Goal: Check status: Check status

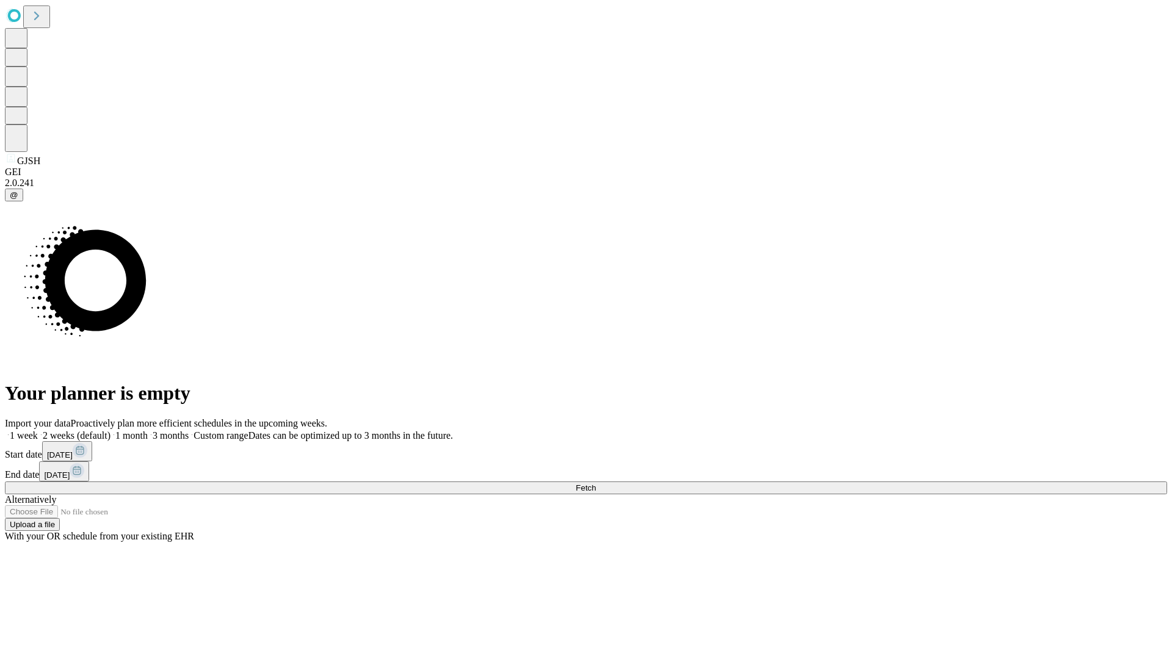
click at [596, 483] on span "Fetch" at bounding box center [586, 487] width 20 height 9
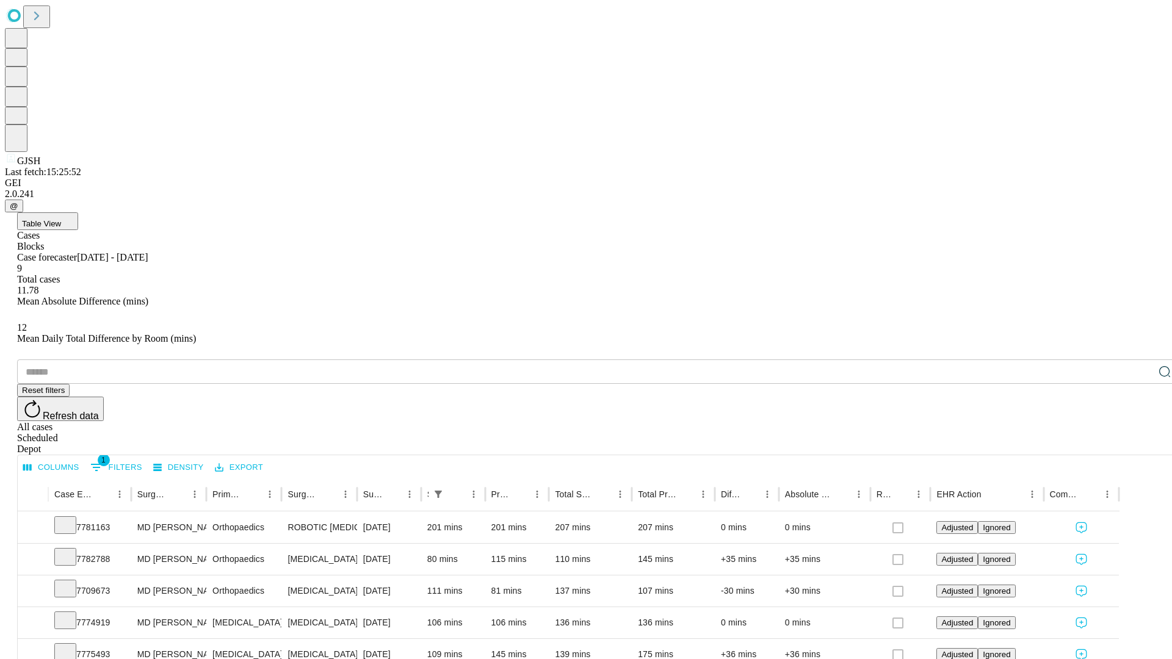
click at [1093, 433] on div "Scheduled" at bounding box center [598, 438] width 1162 height 11
